Goal: Information Seeking & Learning: Learn about a topic

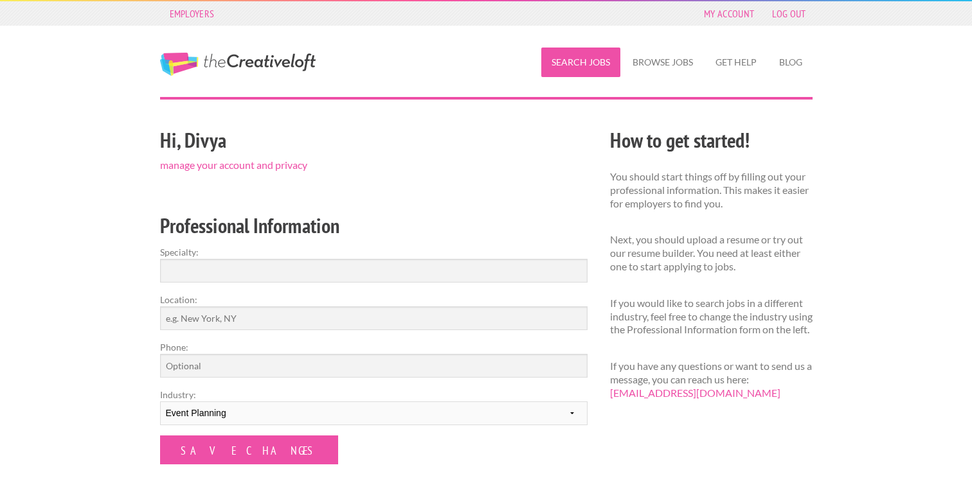
click at [600, 54] on link "Search Jobs" at bounding box center [580, 63] width 79 height 30
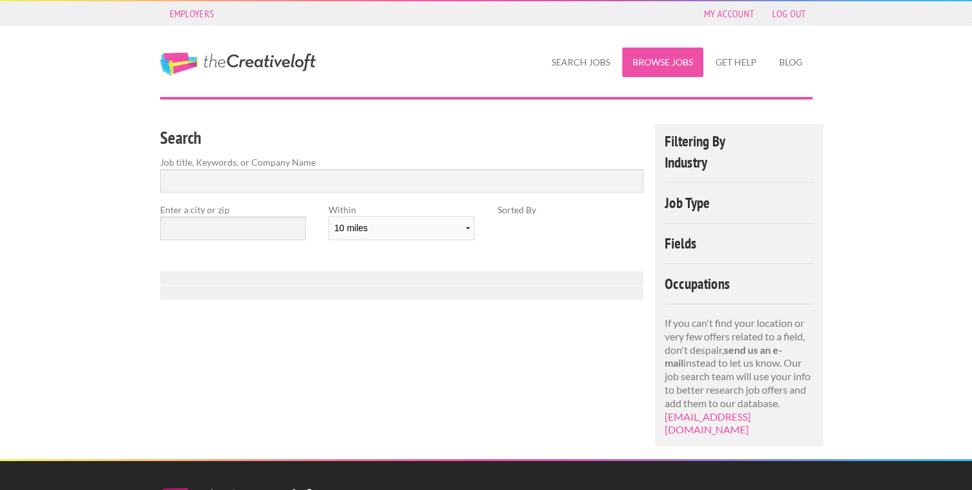
click at [657, 64] on link "Browse Jobs" at bounding box center [662, 63] width 81 height 30
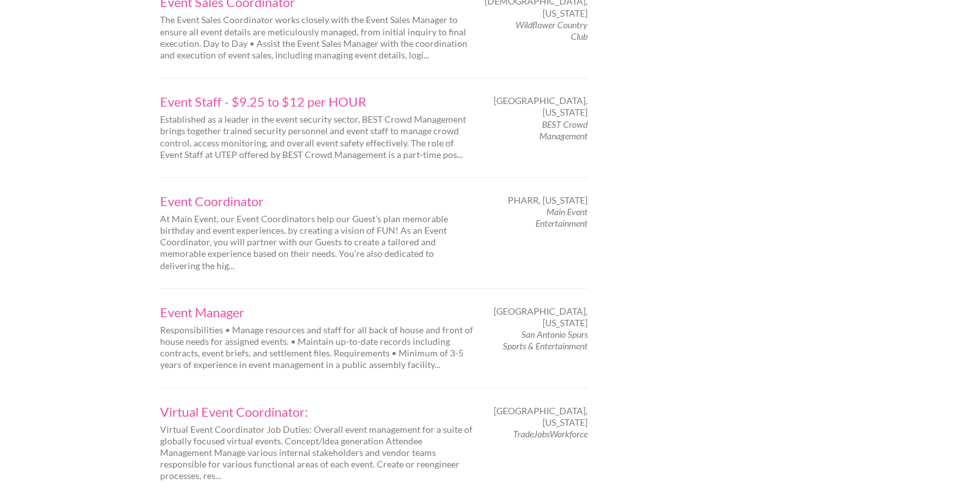
scroll to position [2038, 0]
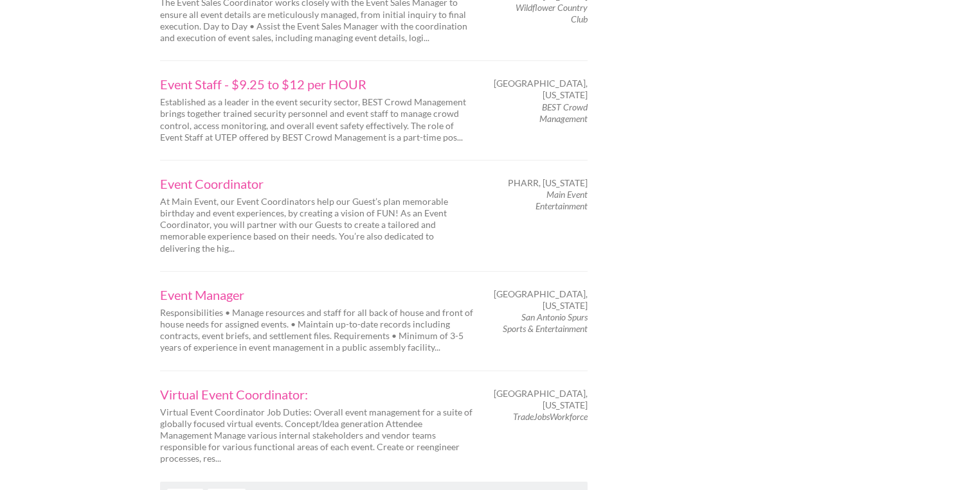
click at [229, 489] on link "Next" at bounding box center [227, 496] width 38 height 15
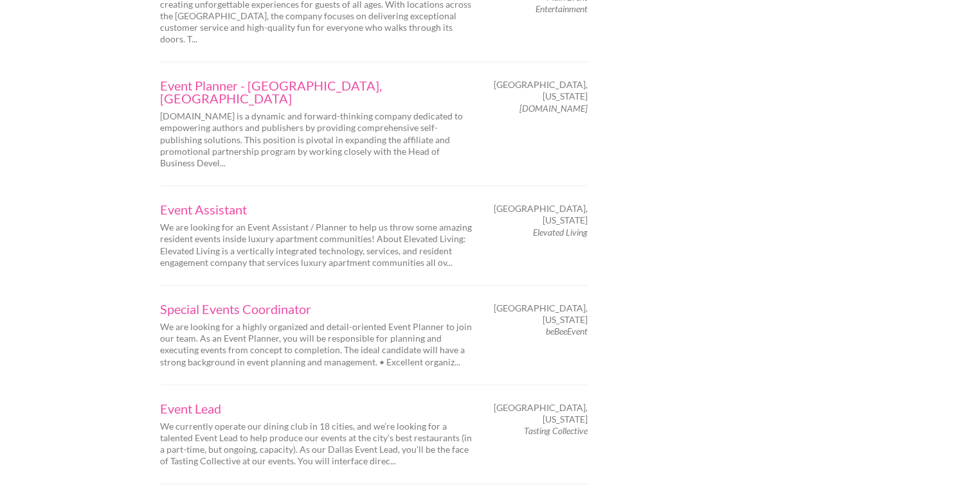
scroll to position [1789, 0]
